Goal: Find specific page/section: Find specific page/section

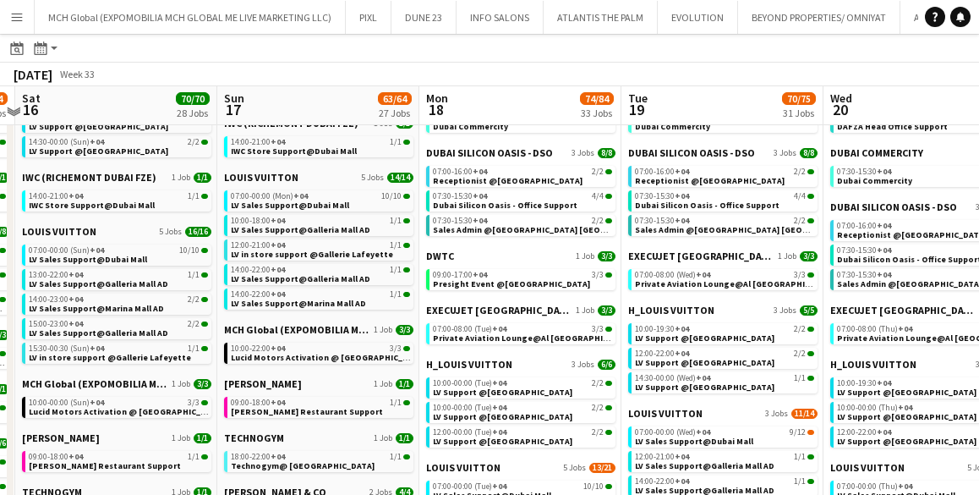
scroll to position [603, 0]
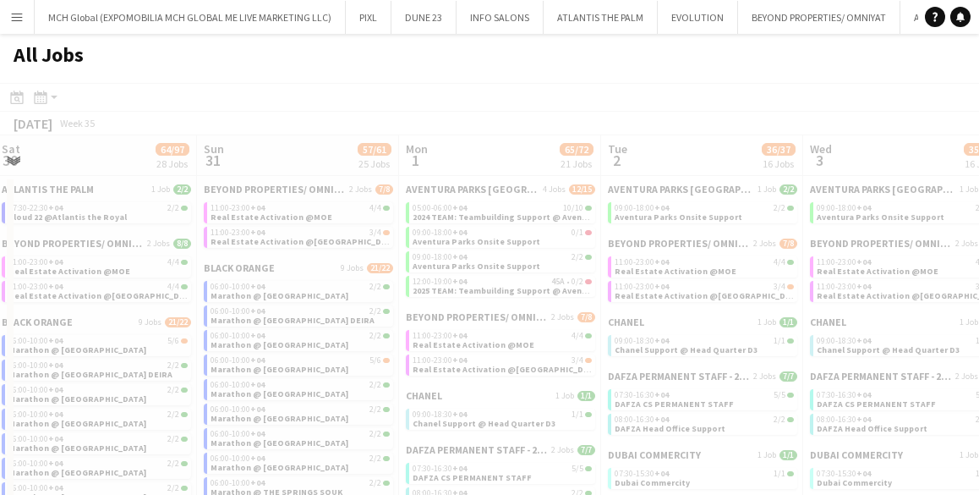
scroll to position [0, 622]
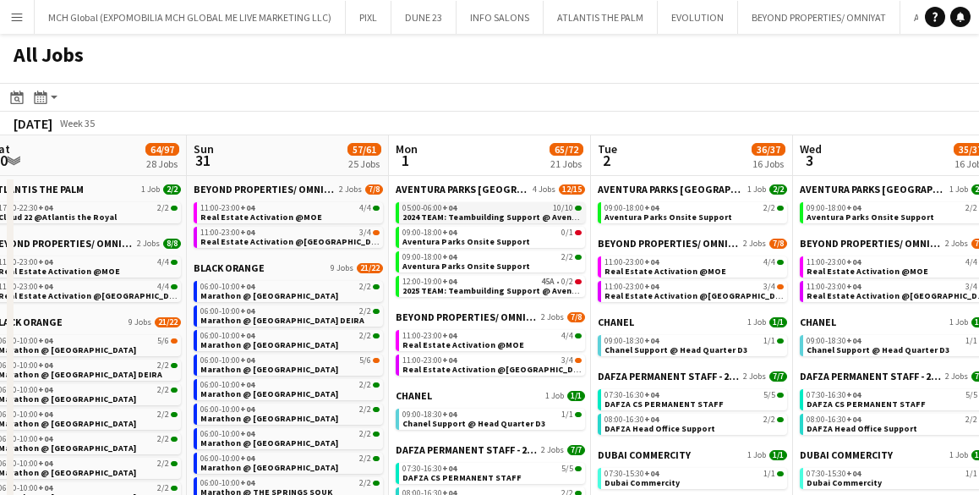
click at [487, 218] on span "2024 TEAM: Teambuilding Support @ Aventura Parks" at bounding box center [509, 216] width 212 height 11
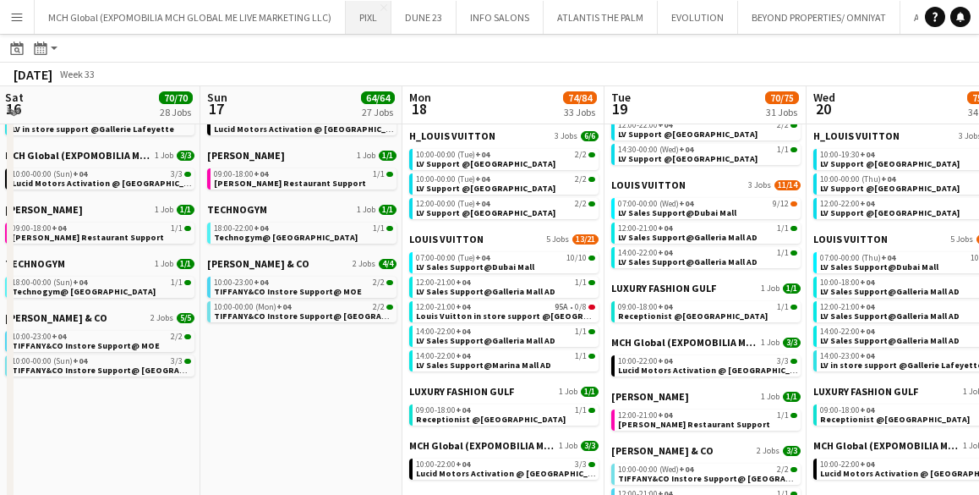
scroll to position [835, 0]
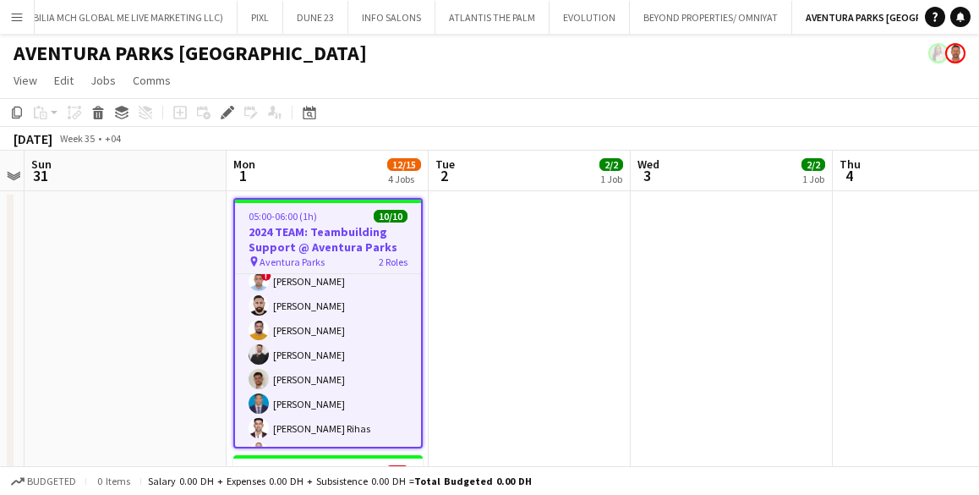
scroll to position [121, 0]
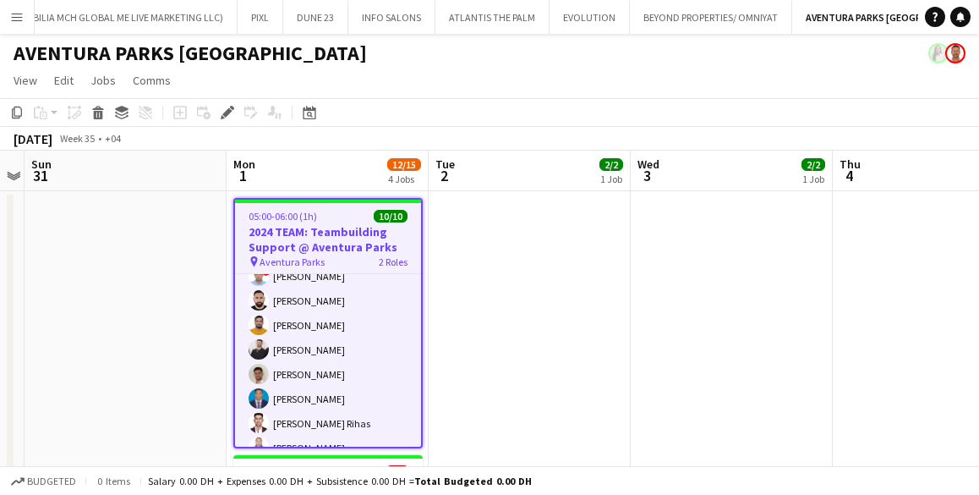
click at [518, 299] on app-date-cell at bounding box center [530, 435] width 202 height 489
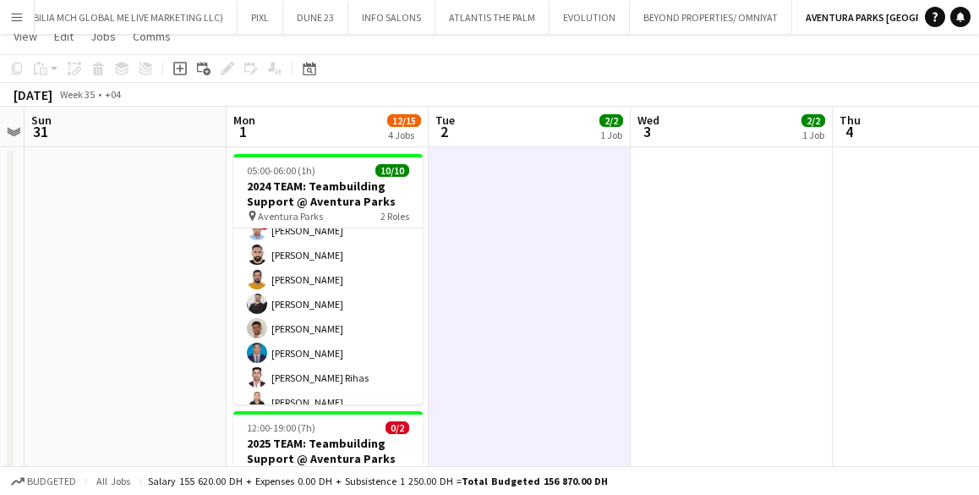
scroll to position [0, 0]
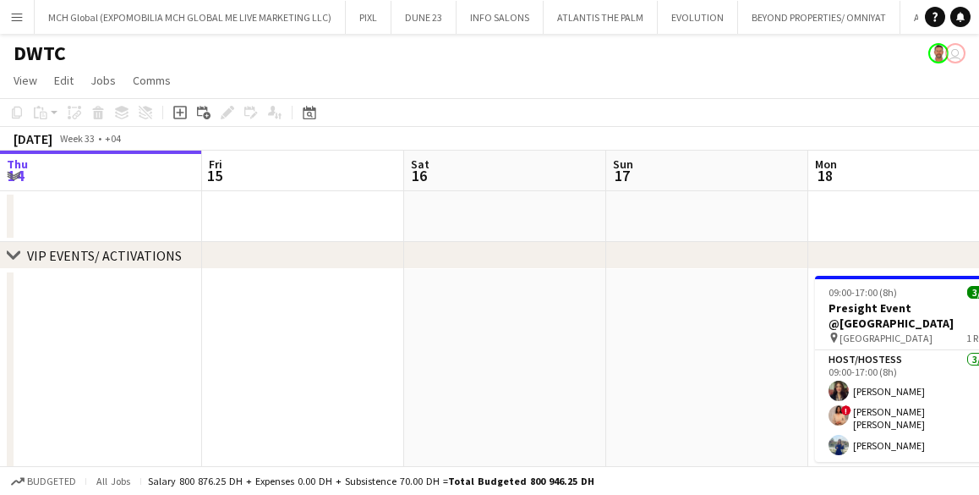
scroll to position [0, 582]
